Goal: Information Seeking & Learning: Learn about a topic

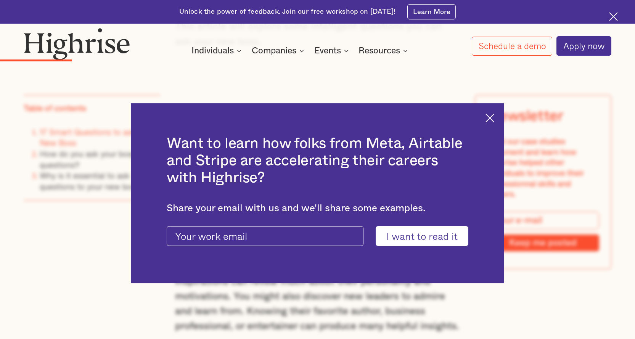
scroll to position [1174, 0]
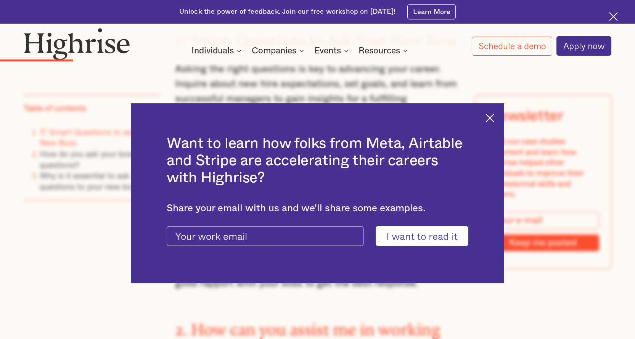
click at [493, 119] on img at bounding box center [490, 118] width 9 height 9
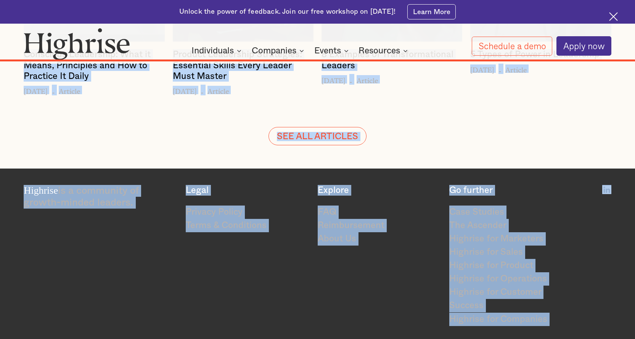
scroll to position [7087, 0]
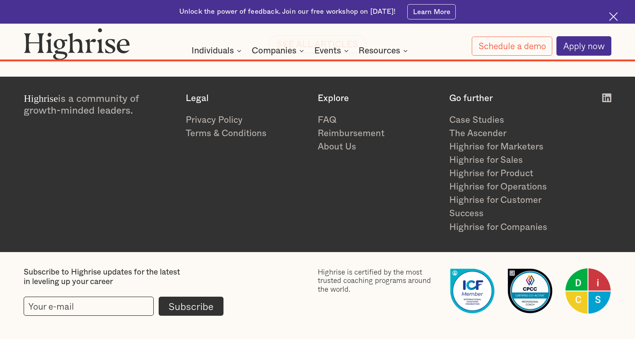
drag, startPoint x: 49, startPoint y: 193, endPoint x: 623, endPoint y: 40, distance: 593.6
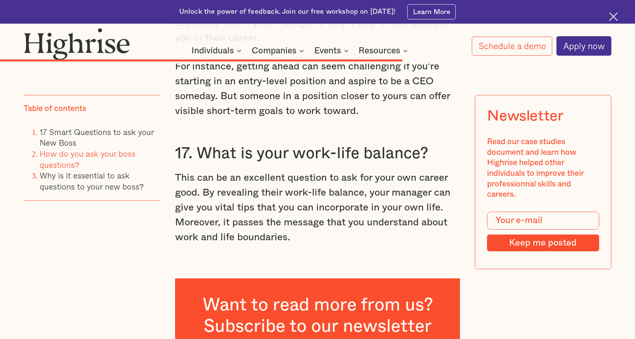
scroll to position [4425, 0]
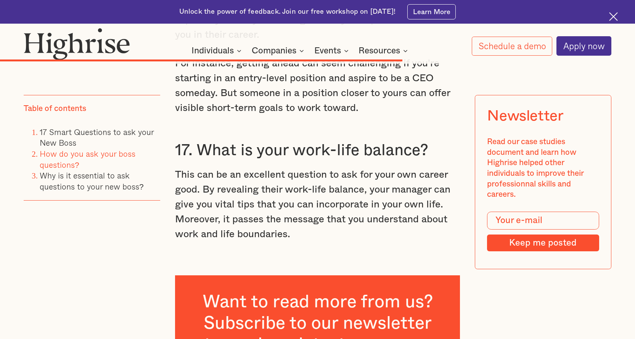
click at [297, 219] on p "This can be an excellent question to ask for your own career good. By revealing…" at bounding box center [317, 205] width 285 height 74
click at [295, 223] on p "This can be an excellent question to ask for your own career good. By revealing…" at bounding box center [317, 205] width 285 height 74
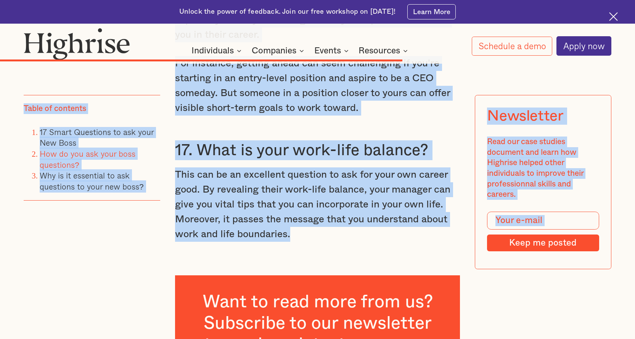
drag, startPoint x: 292, startPoint y: 224, endPoint x: 162, endPoint y: 63, distance: 206.8
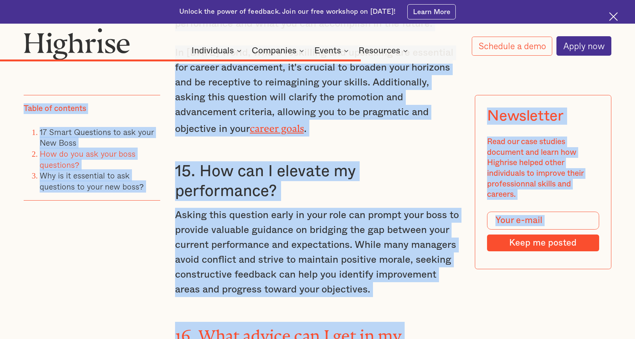
scroll to position [3718, 0]
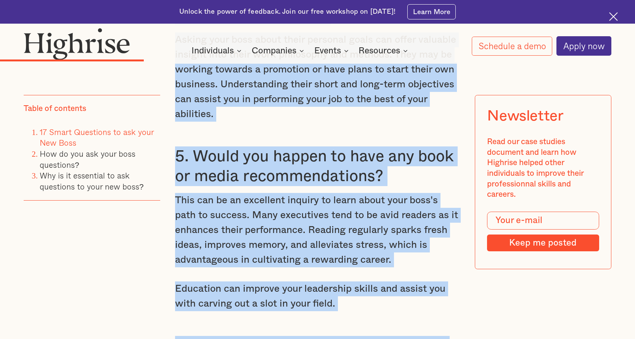
scroll to position [2015, 0]
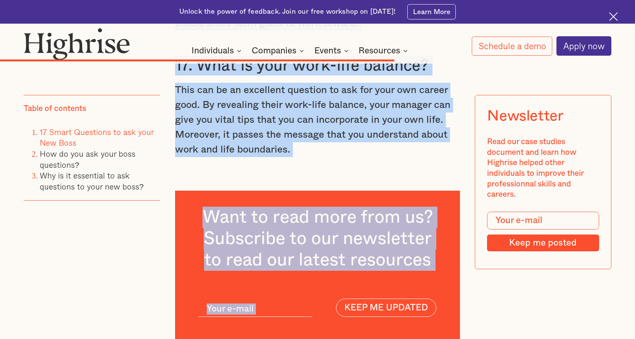
drag, startPoint x: 176, startPoint y: 94, endPoint x: 565, endPoint y: 342, distance: 462.4
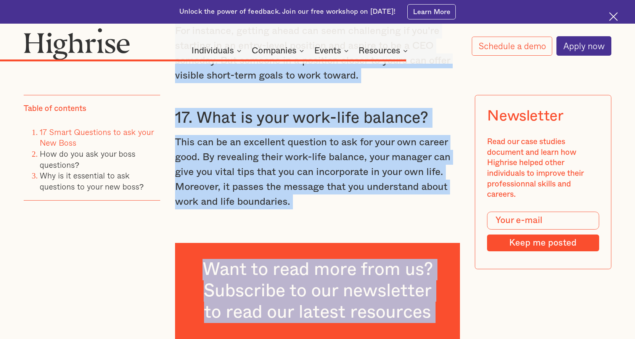
scroll to position [4454, 0]
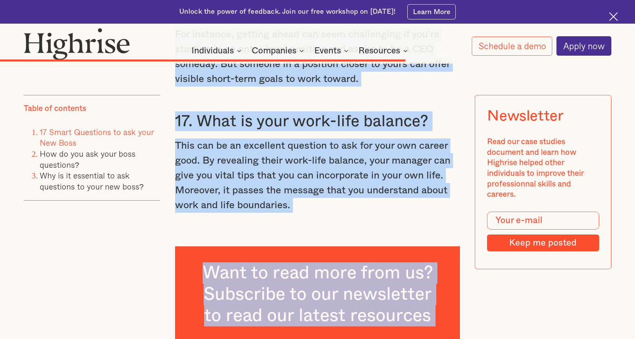
copy div "17 Smart Questions to Ask Your New Boss Asking the right questions is key to ad…"
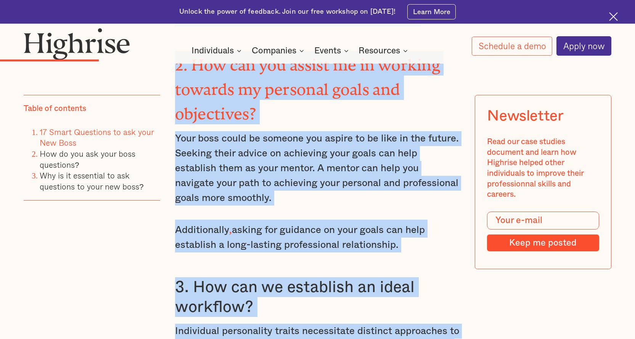
scroll to position [1429, 0]
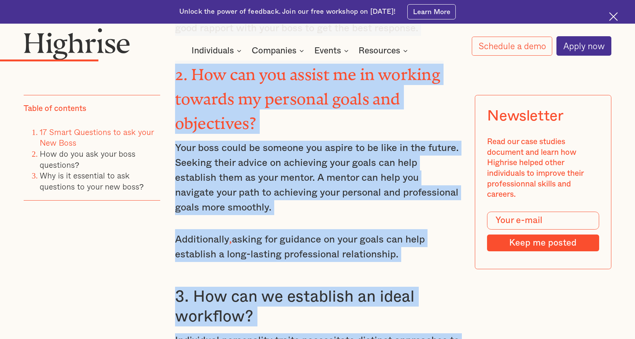
click at [454, 119] on h3 "2. How can you assist me in working towards my personal goals and objectives?" at bounding box center [317, 97] width 285 height 73
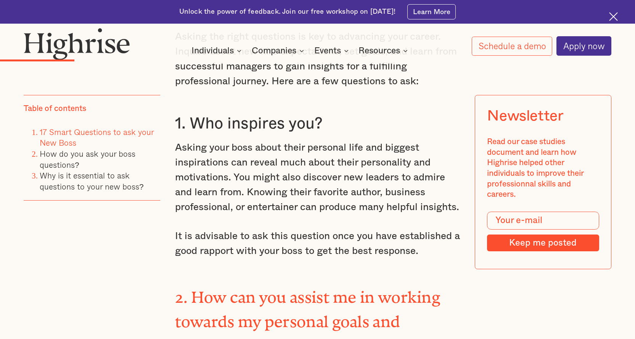
scroll to position [1190, 0]
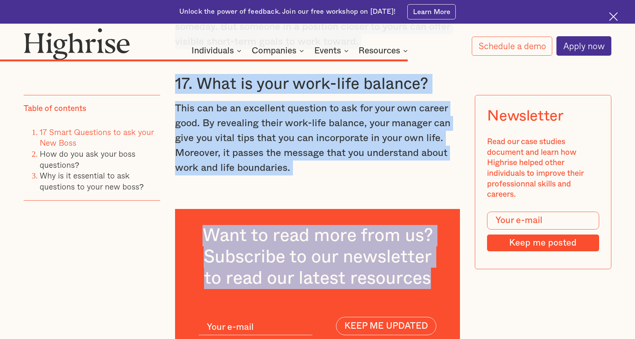
drag, startPoint x: 175, startPoint y: 144, endPoint x: 502, endPoint y: 339, distance: 380.6
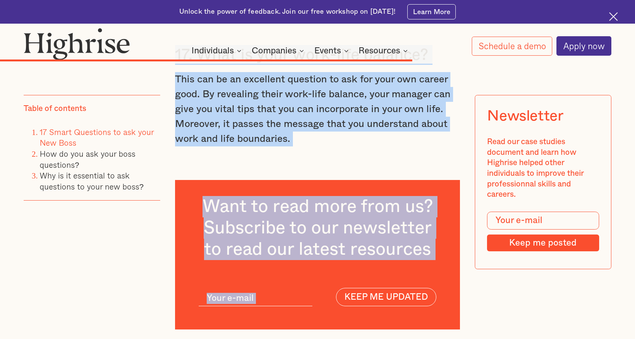
copy div "1. Who inspires you? Asking your boss about their personal life and biggest ins…"
